Goal: Communication & Community: Ask a question

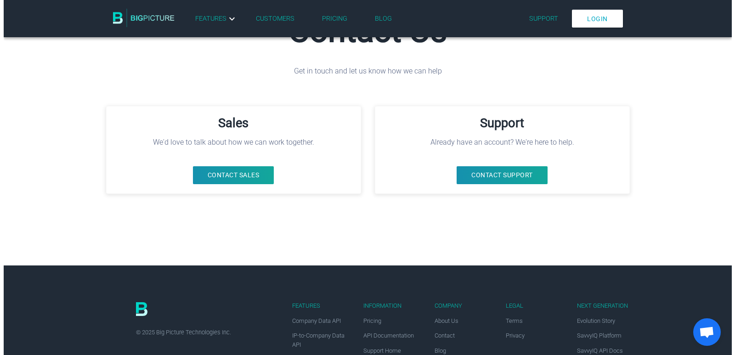
scroll to position [138, 0]
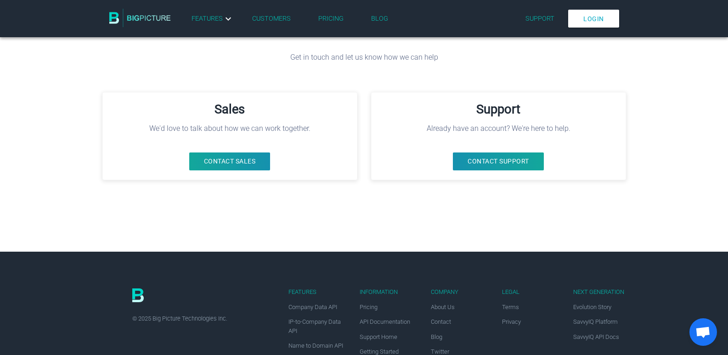
click at [223, 163] on button "Contact Sales" at bounding box center [229, 162] width 81 height 18
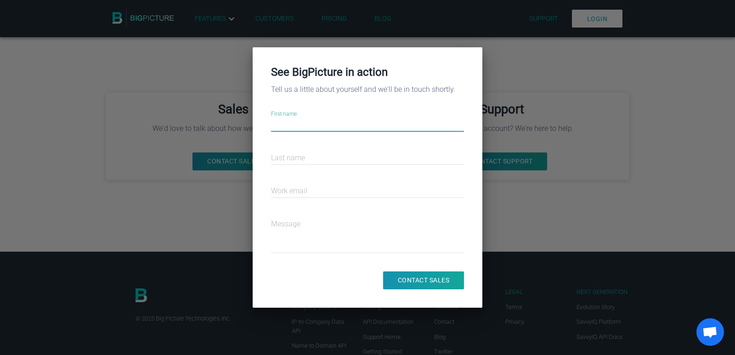
click at [334, 120] on input "First name" at bounding box center [367, 125] width 193 height 33
type input "[PERSON_NAME]"
type input "[PERSON_NAME][EMAIL_ADDRESS][DOMAIN_NAME]"
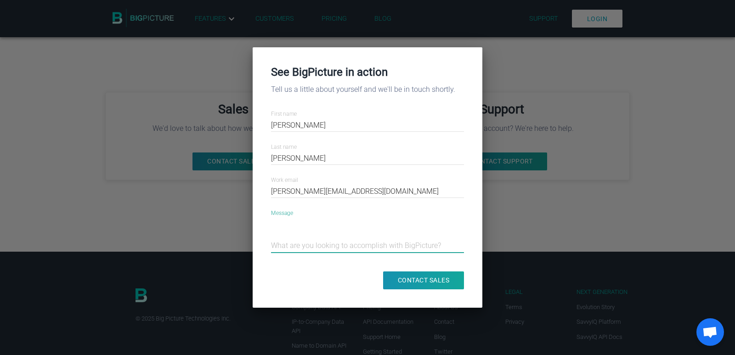
paste textarea "Would you like a complimentary professional cleaning proposal for your business…"
type textarea "Would you like a complimentary professional cleaning proposal for your business…"
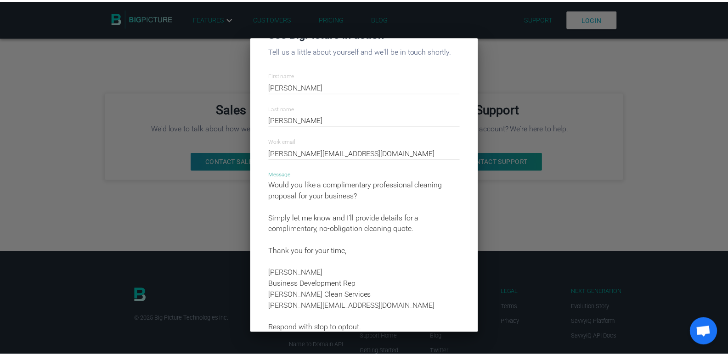
scroll to position [86, 0]
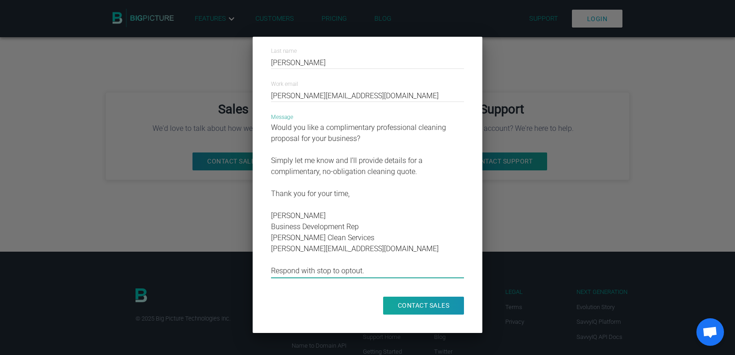
type textarea "Would you like a complimentary professional cleaning proposal for your business…"
click at [417, 309] on input "Contact Sales" at bounding box center [423, 306] width 81 height 18
